Goal: Task Accomplishment & Management: Complete application form

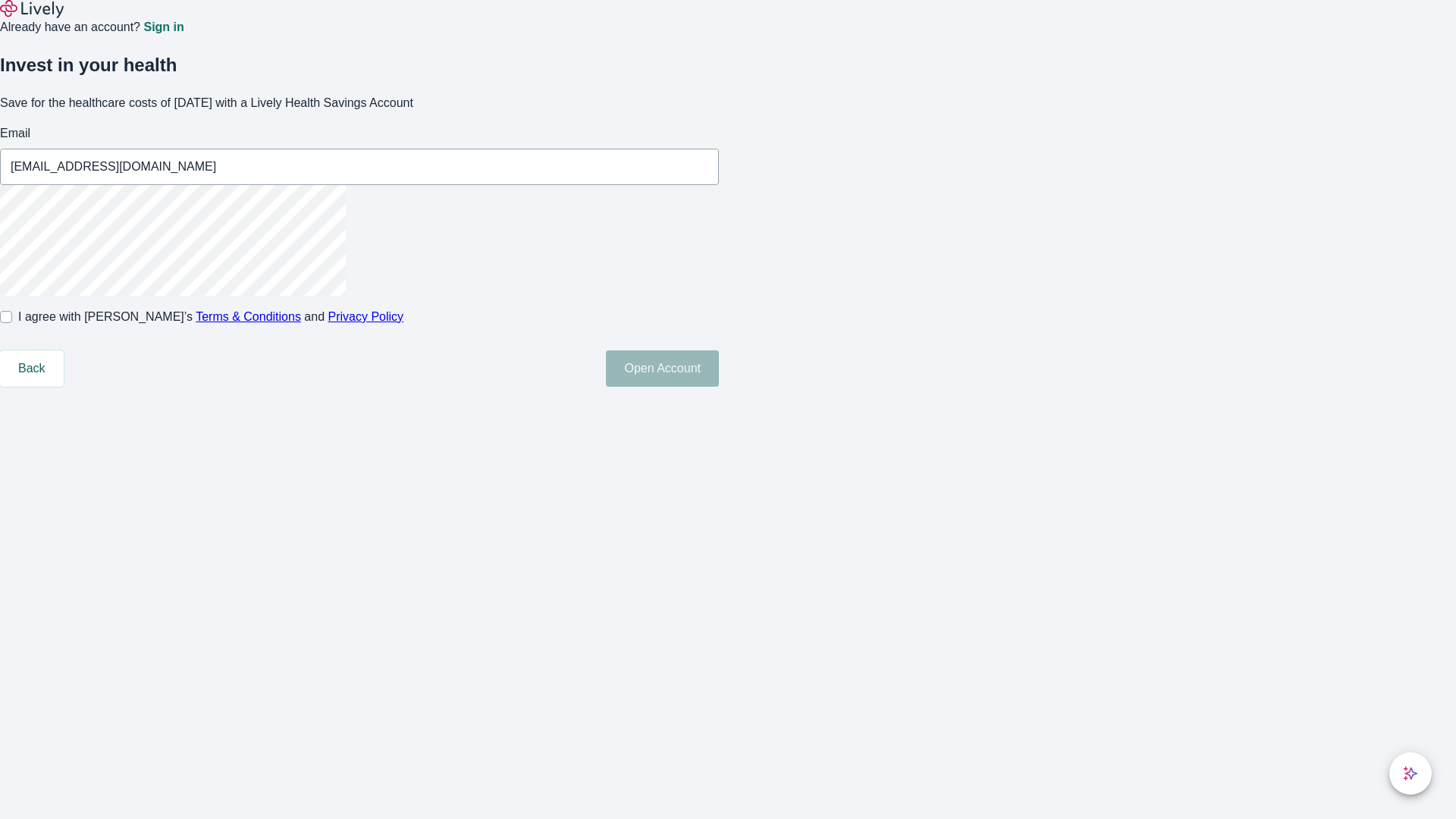
click at [12, 323] on input "I agree with Lively’s Terms & Conditions and Privacy Policy" at bounding box center [6, 317] width 12 height 12
checkbox input "true"
click at [719, 386] on button "Open Account" at bounding box center [662, 368] width 113 height 36
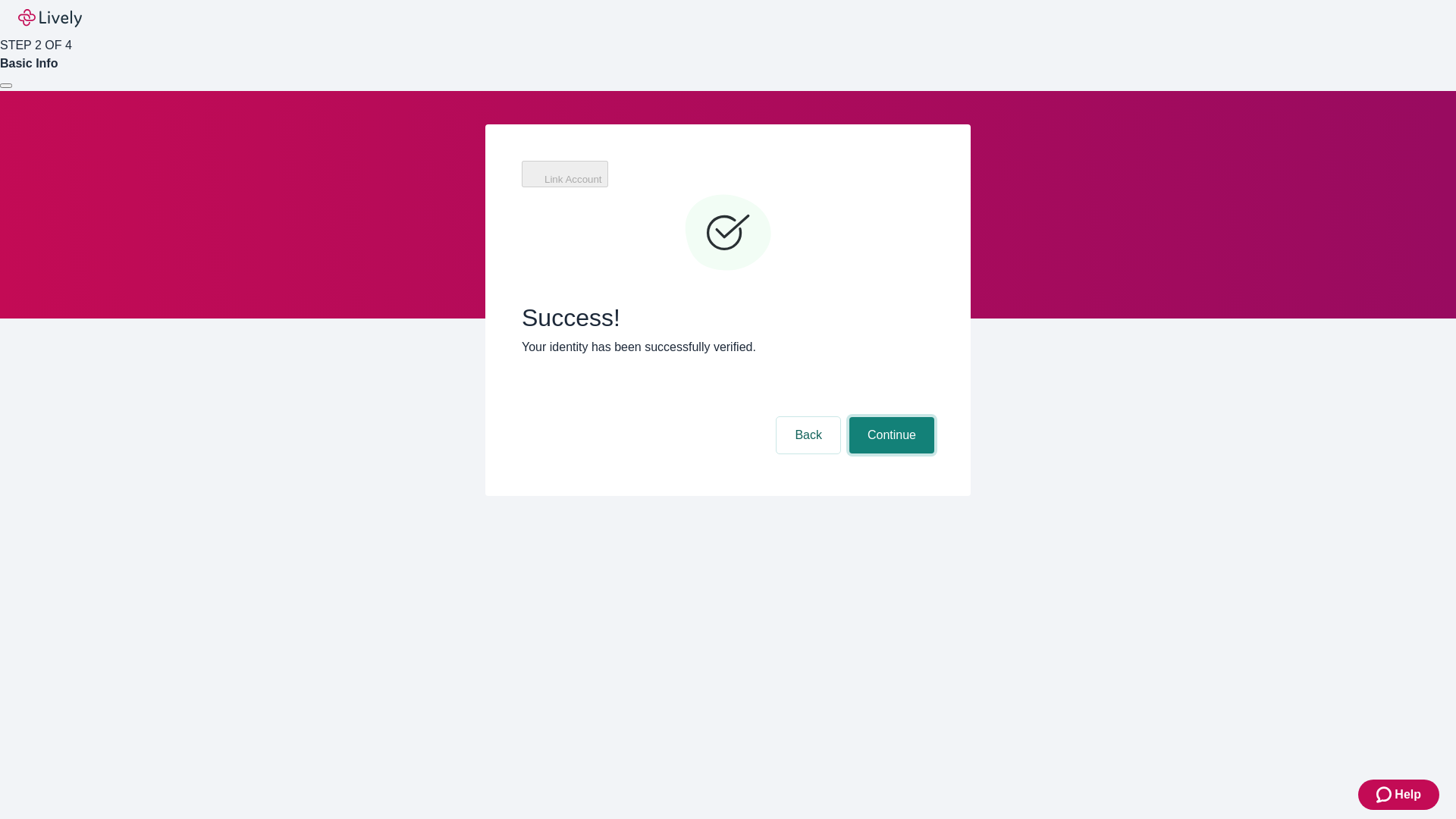
click at [889, 417] on button "Continue" at bounding box center [891, 435] width 85 height 36
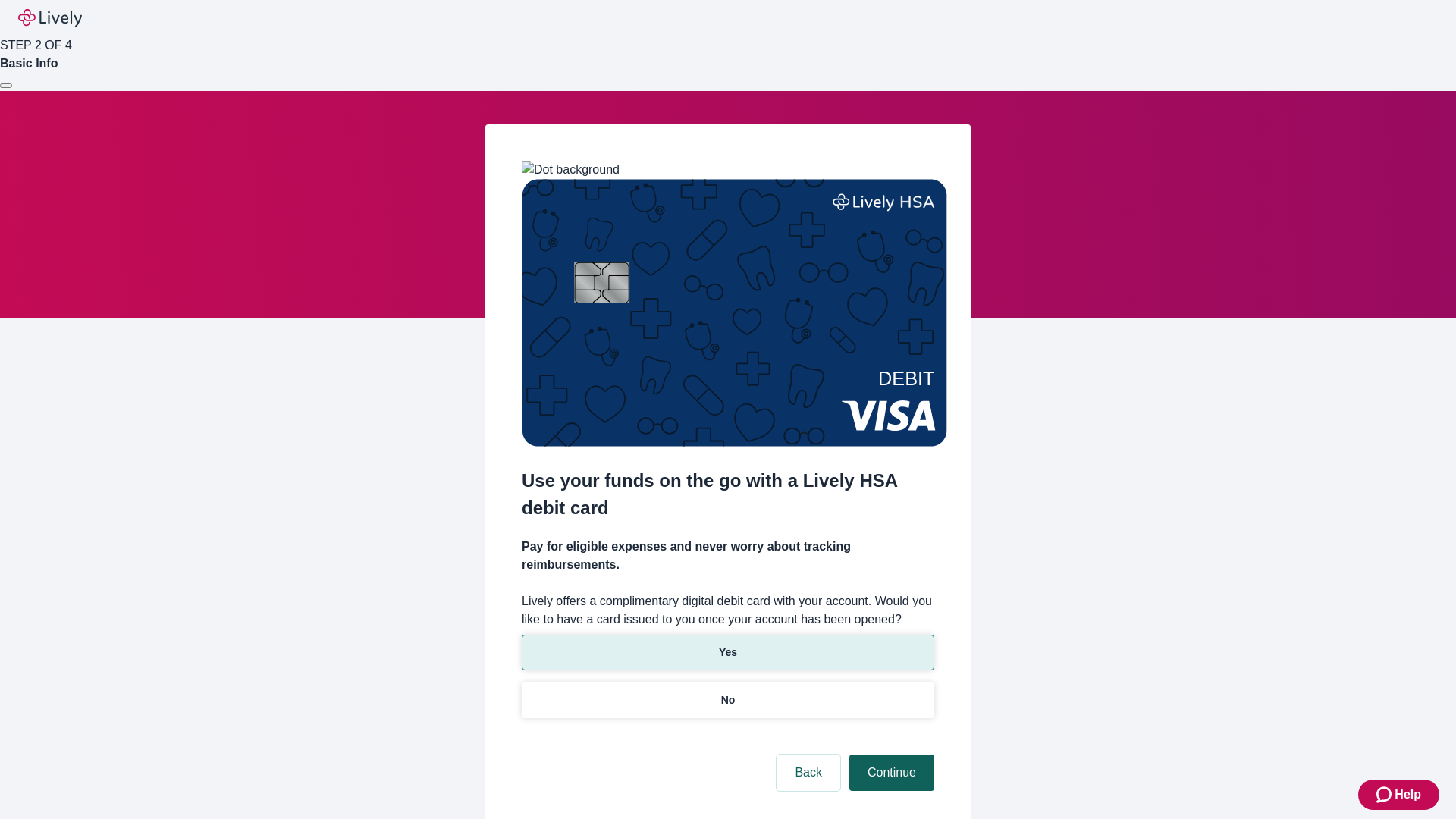
click at [727, 692] on p "No" at bounding box center [728, 700] width 15 height 16
click at [889, 755] on button "Continue" at bounding box center [891, 773] width 85 height 36
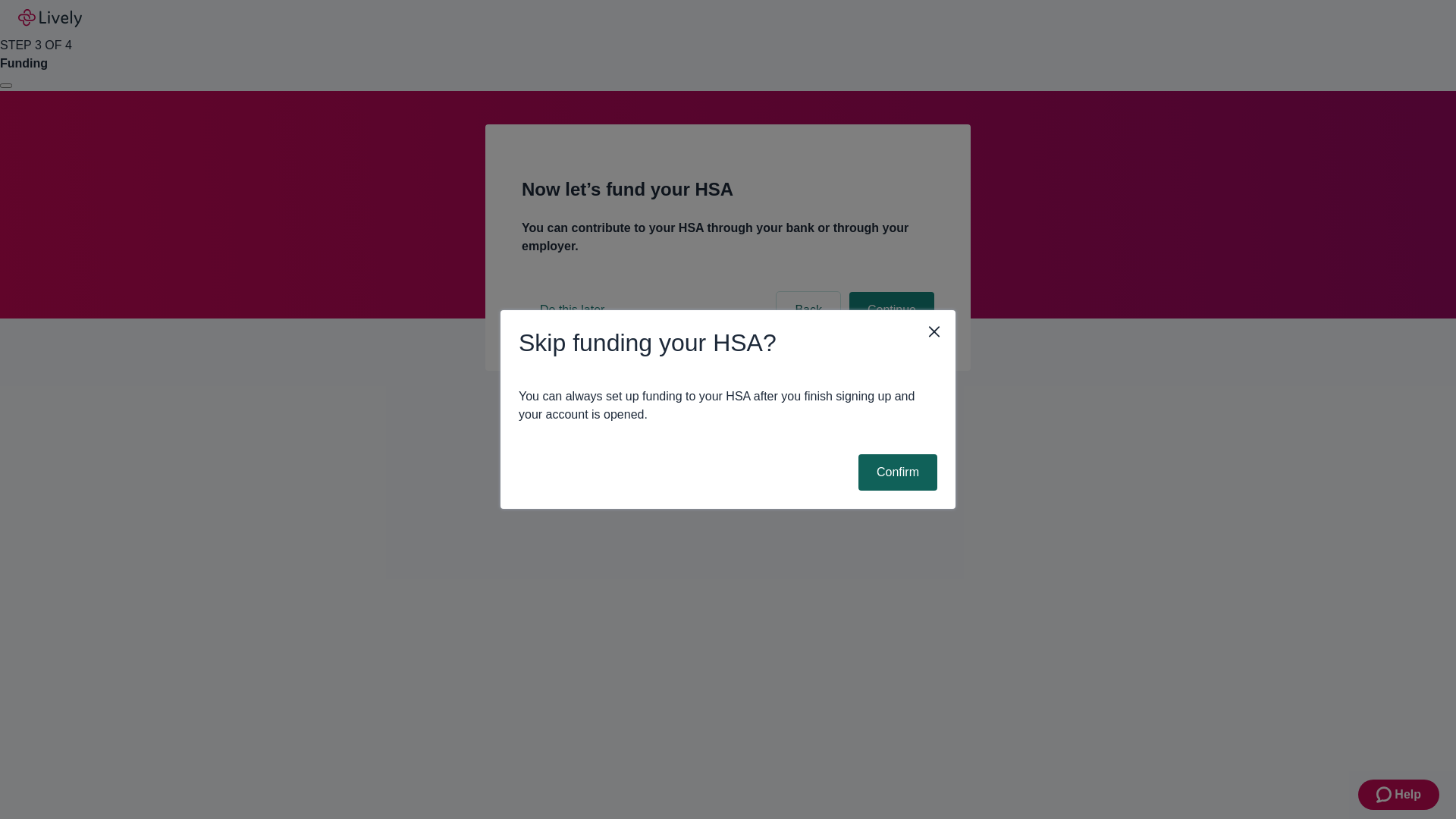
click at [895, 473] on button "Confirm" at bounding box center [898, 472] width 79 height 36
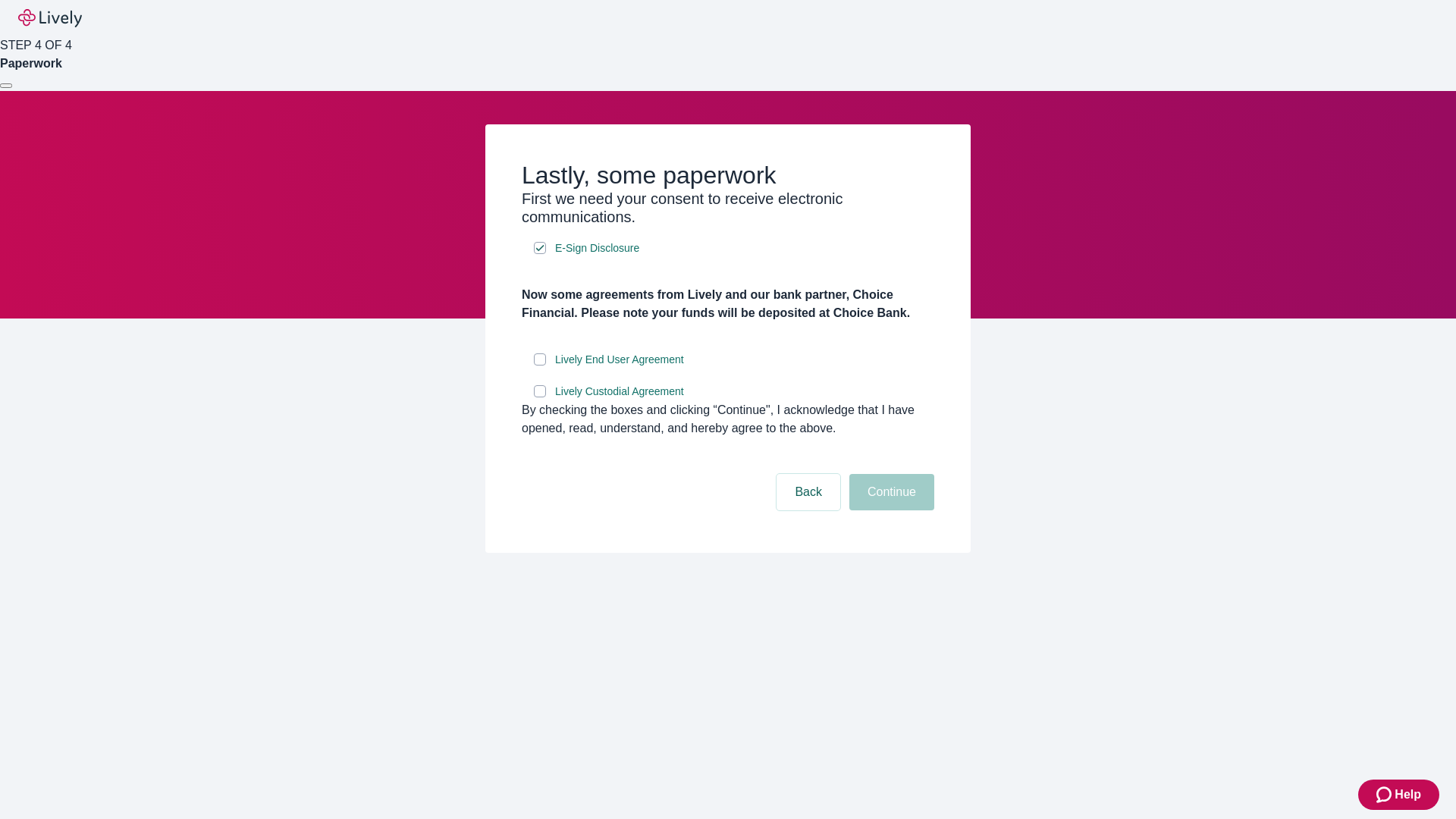
click at [540, 366] on input "Lively End User Agreement" at bounding box center [540, 360] width 12 height 12
checkbox input "true"
click at [540, 398] on input "Lively Custodial Agreement" at bounding box center [540, 392] width 12 height 12
checkbox input "true"
click at [889, 511] on button "Continue" at bounding box center [891, 492] width 85 height 36
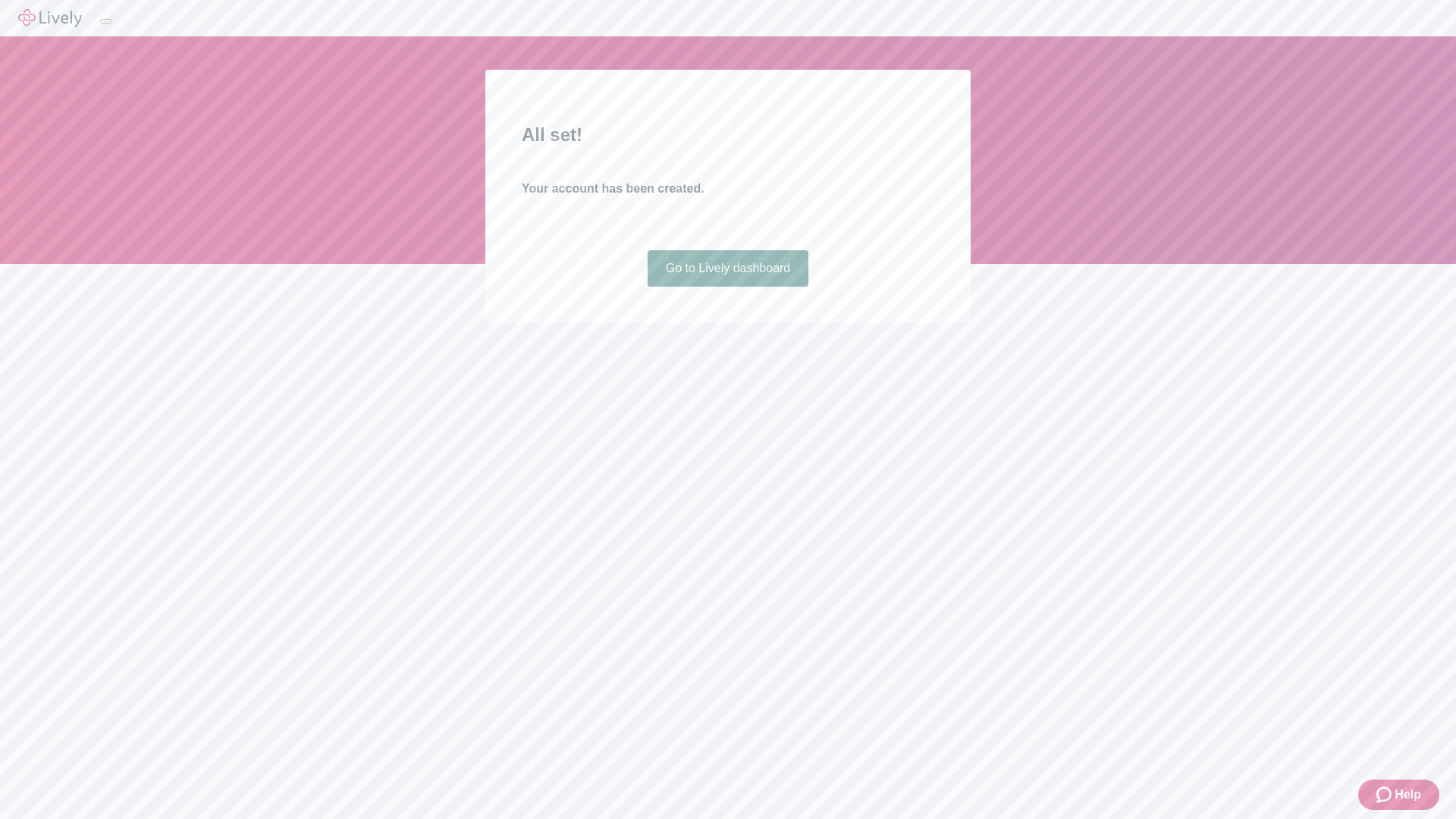
click at [727, 287] on link "Go to Lively dashboard" at bounding box center [728, 268] width 162 height 36
